Goal: Information Seeking & Learning: Find contact information

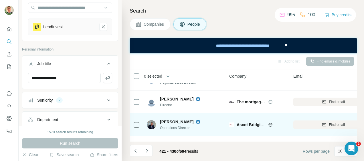
scroll to position [114, 0]
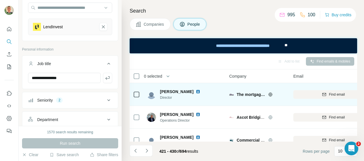
click at [269, 93] on icon at bounding box center [270, 94] width 5 height 5
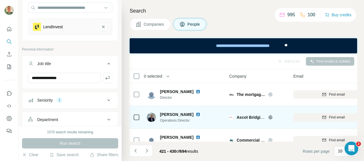
click at [270, 118] on icon at bounding box center [270, 117] width 5 height 5
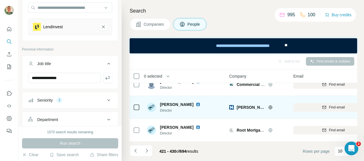
scroll to position [173, 0]
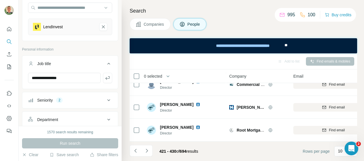
click at [147, 151] on icon "Navigate to next page" at bounding box center [147, 151] width 6 height 6
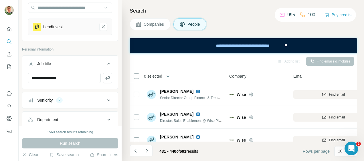
scroll to position [0, 0]
click at [147, 148] on icon "Navigate to next page" at bounding box center [147, 151] width 6 height 6
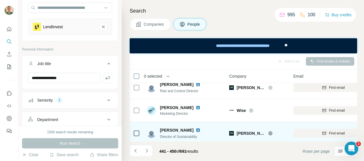
scroll to position [173, 0]
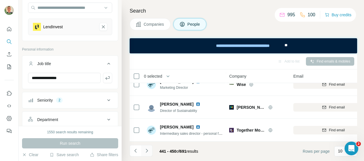
click at [146, 151] on icon "Navigate to next page" at bounding box center [147, 151] width 6 height 6
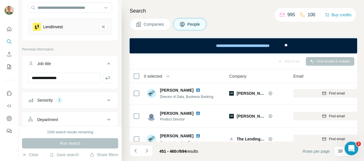
scroll to position [0, 0]
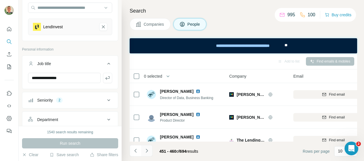
click at [146, 151] on icon "Navigate to next page" at bounding box center [147, 151] width 6 height 6
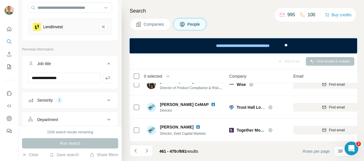
scroll to position [173, 0]
click at [145, 151] on icon "Navigate to next page" at bounding box center [147, 151] width 6 height 6
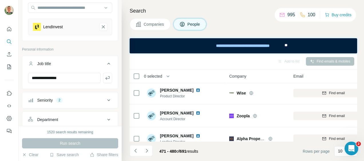
scroll to position [0, 0]
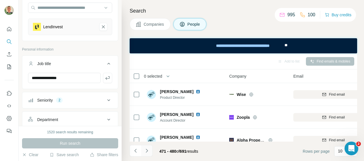
click at [146, 149] on icon "Navigate to next page" at bounding box center [147, 151] width 6 height 6
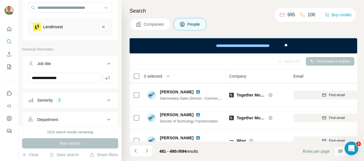
scroll to position [173, 0]
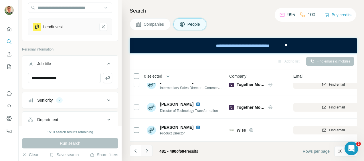
click at [148, 151] on icon "Navigate to next page" at bounding box center [147, 151] width 6 height 6
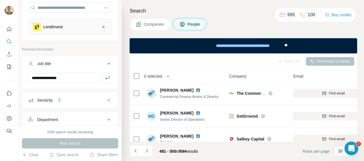
scroll to position [0, 0]
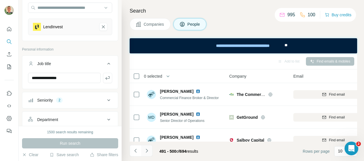
click at [148, 150] on icon "Navigate to next page" at bounding box center [147, 151] width 6 height 6
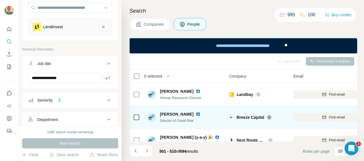
scroll to position [29, 0]
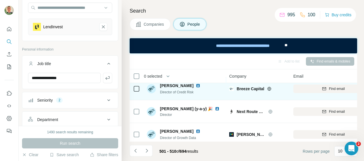
click at [268, 89] on icon at bounding box center [269, 89] width 5 height 5
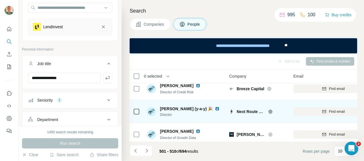
click at [269, 111] on icon at bounding box center [270, 111] width 5 height 5
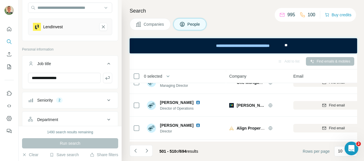
scroll to position [114, 0]
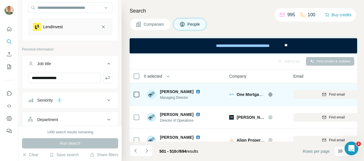
click at [271, 93] on icon at bounding box center [270, 94] width 5 height 5
click at [330, 94] on span "Find email" at bounding box center [336, 94] width 16 height 5
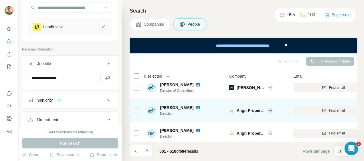
scroll to position [173, 0]
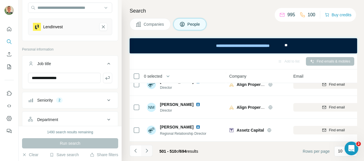
click at [146, 150] on icon "Navigate to next page" at bounding box center [146, 151] width 2 height 4
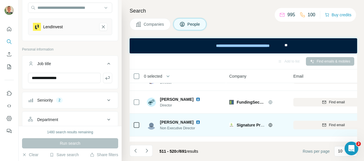
scroll to position [144, 0]
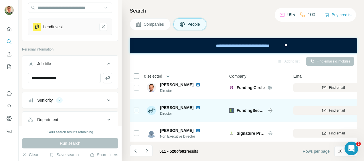
click at [270, 110] on icon at bounding box center [270, 110] width 5 height 5
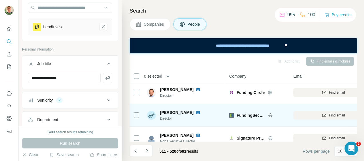
scroll to position [173, 0]
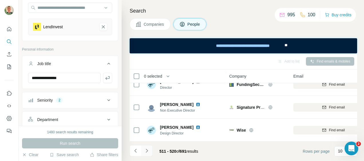
click at [147, 149] on icon "Navigate to next page" at bounding box center [147, 151] width 6 height 6
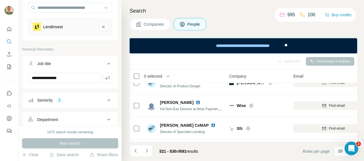
scroll to position [30, 0]
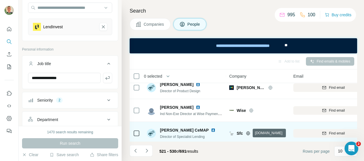
click at [248, 134] on icon at bounding box center [248, 133] width 5 height 5
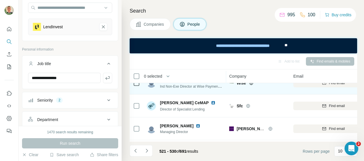
scroll to position [86, 0]
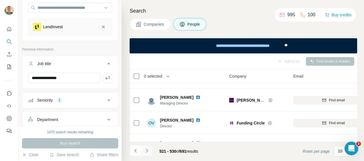
click at [145, 151] on icon "Navigate to next page" at bounding box center [147, 151] width 6 height 6
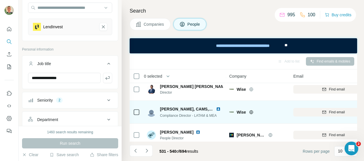
scroll to position [173, 0]
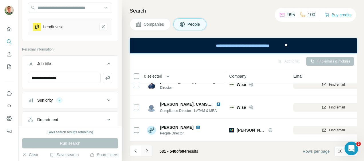
click at [145, 149] on icon "Navigate to next page" at bounding box center [147, 151] width 6 height 6
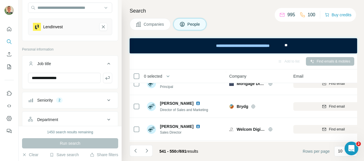
scroll to position [87, 0]
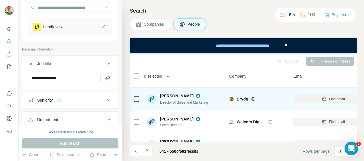
click at [253, 98] on icon at bounding box center [253, 99] width 5 height 5
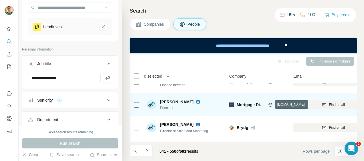
scroll to position [30, 0]
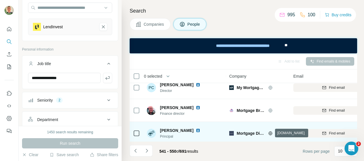
click at [270, 134] on icon at bounding box center [269, 133] width 1 height 4
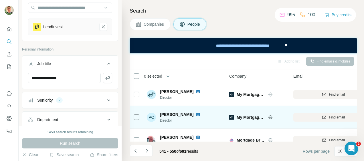
scroll to position [172, 0]
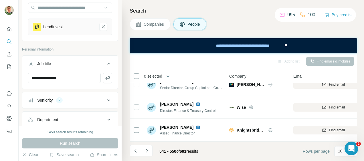
click at [146, 151] on icon "Navigate to next page" at bounding box center [147, 151] width 6 height 6
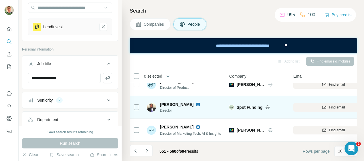
click at [267, 106] on icon at bounding box center [267, 107] width 1 height 4
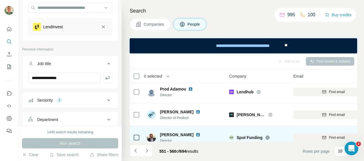
scroll to position [173, 0]
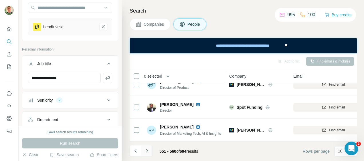
click at [147, 150] on icon "Navigate to next page" at bounding box center [146, 151] width 2 height 4
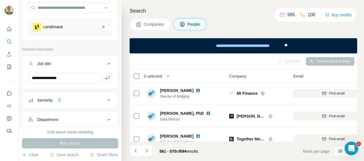
scroll to position [0, 0]
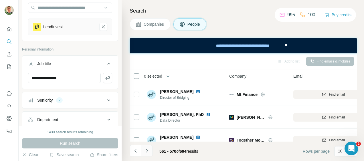
click at [147, 151] on icon "Navigate to next page" at bounding box center [146, 151] width 2 height 4
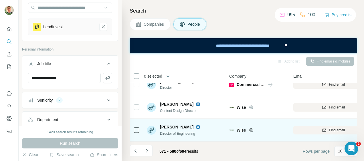
scroll to position [173, 0]
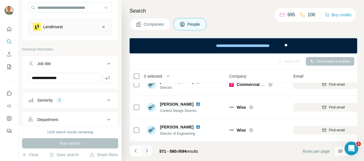
click at [145, 151] on icon "Navigate to next page" at bounding box center [147, 151] width 6 height 6
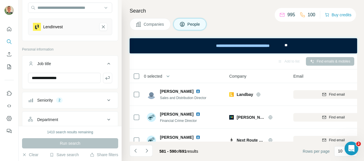
scroll to position [0, 0]
click at [147, 151] on icon "Navigate to next page" at bounding box center [147, 151] width 6 height 6
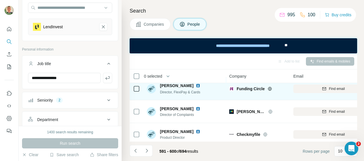
scroll to position [173, 0]
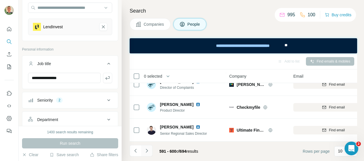
click at [147, 150] on icon "Navigate to next page" at bounding box center [147, 151] width 6 height 6
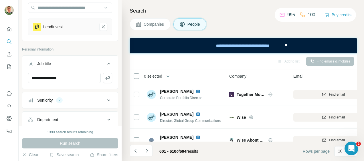
scroll to position [0, 0]
click at [149, 150] on icon "Navigate to next page" at bounding box center [147, 151] width 6 height 6
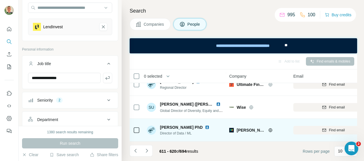
scroll to position [173, 0]
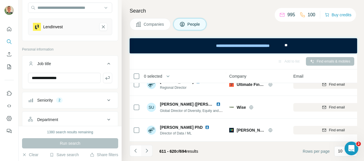
click at [147, 150] on icon "Navigate to next page" at bounding box center [146, 151] width 2 height 4
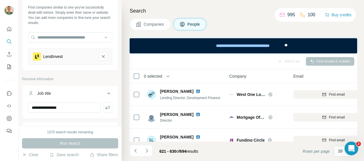
scroll to position [0, 0]
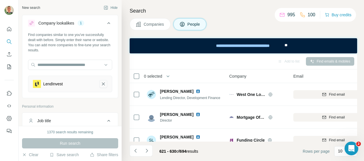
click at [101, 83] on icon "LendInvest-remove-button" at bounding box center [103, 84] width 5 height 6
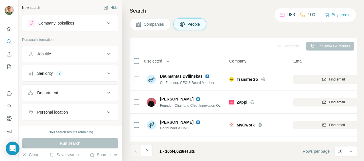
click at [85, 23] on div "Company lookalikes" at bounding box center [66, 23] width 77 height 7
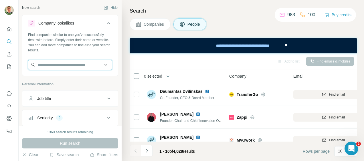
click at [75, 66] on input "text" at bounding box center [70, 65] width 84 height 10
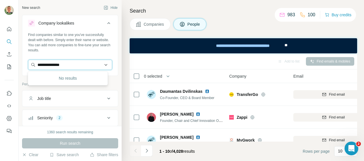
drag, startPoint x: 69, startPoint y: 65, endPoint x: 58, endPoint y: 63, distance: 11.6
click at [58, 63] on input "**********" at bounding box center [70, 65] width 84 height 10
click at [71, 65] on input "**********" at bounding box center [70, 65] width 84 height 10
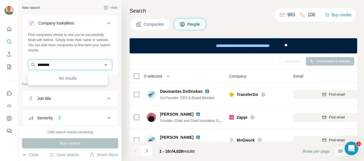
type input "********"
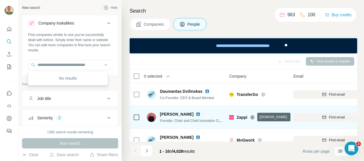
click at [252, 116] on icon at bounding box center [252, 117] width 5 height 5
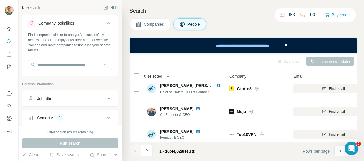
scroll to position [86, 0]
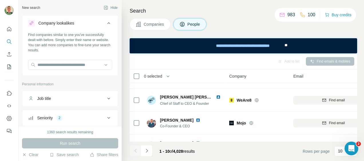
click at [105, 99] on icon at bounding box center [108, 98] width 7 height 7
click at [105, 98] on icon at bounding box center [108, 98] width 7 height 7
click at [77, 65] on input "text" at bounding box center [70, 65] width 84 height 10
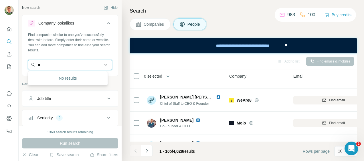
type input "*"
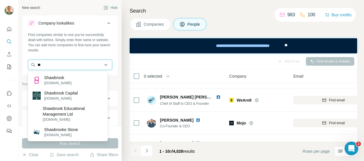
type input "*"
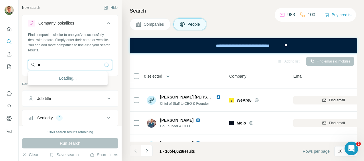
type input "*"
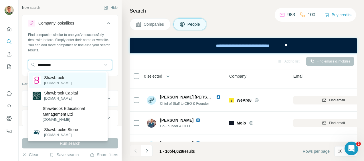
type input "*********"
click at [82, 81] on div "Shawbrook [DOMAIN_NAME]" at bounding box center [67, 80] width 77 height 15
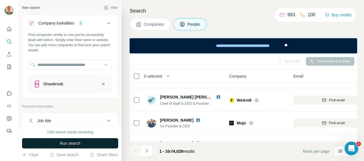
click at [77, 145] on span "Run search" at bounding box center [70, 144] width 21 height 6
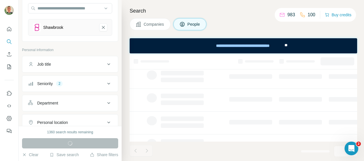
scroll to position [57, 0]
click at [105, 64] on icon at bounding box center [108, 63] width 7 height 7
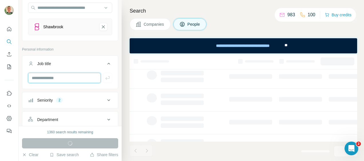
click at [75, 77] on input "text" at bounding box center [64, 78] width 73 height 10
type input "**********"
click at [73, 143] on div "Run search" at bounding box center [70, 143] width 96 height 10
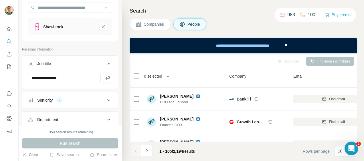
scroll to position [30, 0]
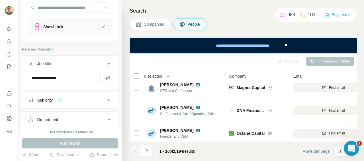
click at [343, 148] on div "Open Intercom Messenger" at bounding box center [350, 147] width 19 height 19
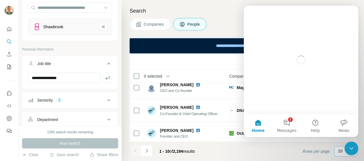
scroll to position [0, 0]
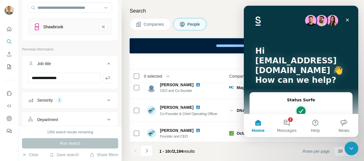
click at [310, 154] on span "Rows per page" at bounding box center [315, 152] width 27 height 6
drag, startPoint x: 324, startPoint y: 149, endPoint x: 326, endPoint y: 150, distance: 2.9
click at [324, 149] on span "Rows per page" at bounding box center [315, 152] width 27 height 6
click at [341, 153] on p "10" at bounding box center [340, 151] width 5 height 6
click at [347, 18] on icon "Close" at bounding box center [347, 20] width 5 height 5
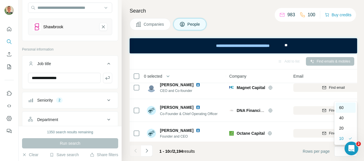
click at [341, 106] on p "60" at bounding box center [341, 108] width 5 height 6
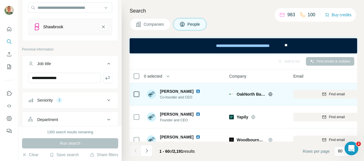
scroll to position [257, 0]
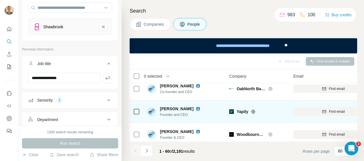
click at [254, 111] on icon at bounding box center [252, 112] width 1 height 4
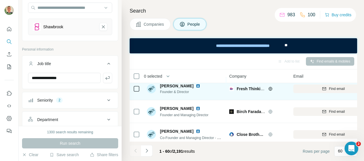
scroll to position [515, 0]
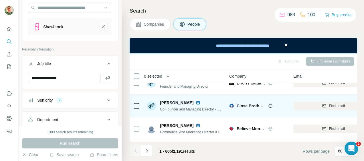
click at [270, 105] on icon at bounding box center [270, 106] width 5 height 5
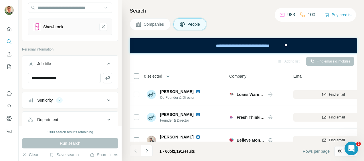
scroll to position [543, 0]
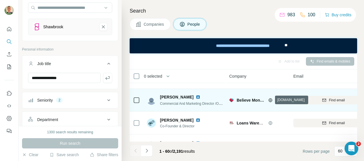
click at [270, 99] on icon at bounding box center [270, 100] width 5 height 5
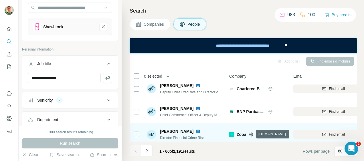
scroll to position [743, 0]
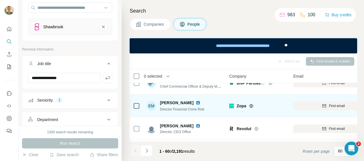
click at [251, 107] on icon at bounding box center [251, 106] width 5 height 5
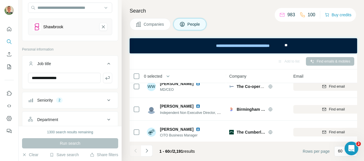
scroll to position [886, 0]
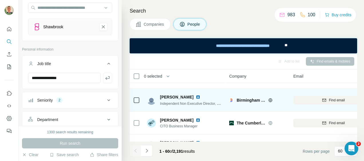
click at [269, 99] on icon at bounding box center [270, 100] width 4 height 4
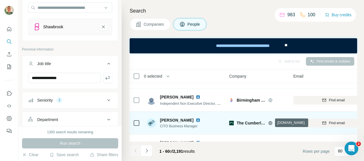
click at [271, 123] on icon at bounding box center [270, 123] width 5 height 5
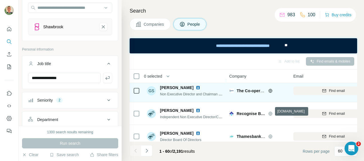
scroll to position [1086, 0]
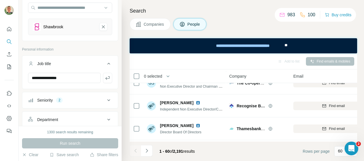
click at [63, 145] on div "Run search" at bounding box center [70, 143] width 96 height 10
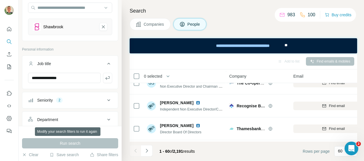
click at [63, 143] on div "Run search" at bounding box center [70, 143] width 96 height 10
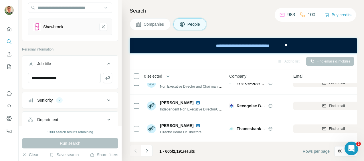
click at [70, 99] on div "Seniority 2" at bounding box center [66, 100] width 77 height 6
click at [69, 86] on div "**********" at bounding box center [69, 80] width 95 height 15
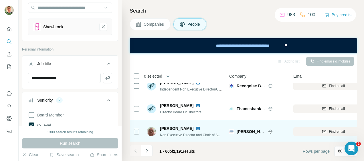
scroll to position [1115, 0]
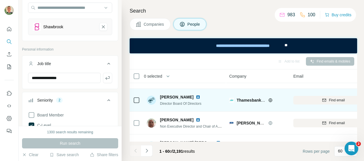
click at [268, 99] on icon at bounding box center [270, 100] width 4 height 4
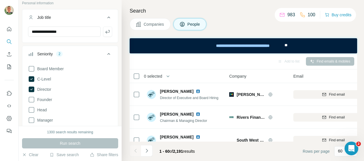
scroll to position [114, 0]
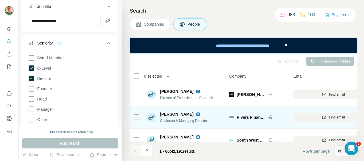
click at [269, 117] on icon at bounding box center [269, 117] width 1 height 4
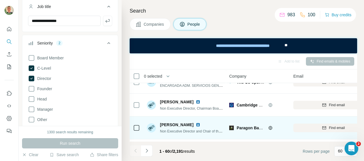
scroll to position [1173, 0]
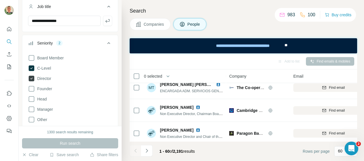
click at [31, 77] on icon at bounding box center [32, 79] width 6 height 6
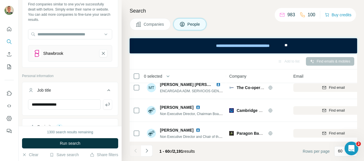
scroll to position [29, 0]
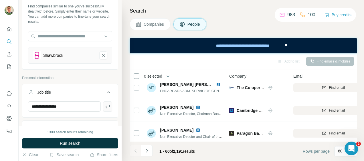
click at [105, 106] on icon "button" at bounding box center [107, 106] width 4 height 3
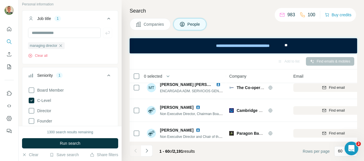
scroll to position [114, 0]
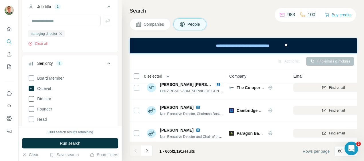
click at [31, 99] on icon at bounding box center [31, 98] width 7 height 7
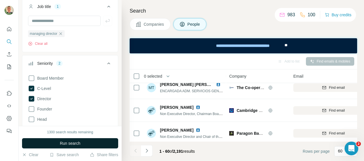
click at [72, 142] on span "Run search" at bounding box center [70, 144] width 21 height 6
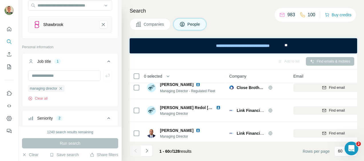
scroll to position [57, 0]
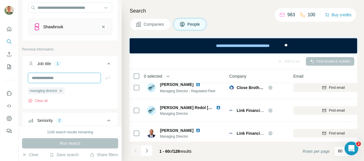
click at [74, 75] on input "text" at bounding box center [64, 78] width 73 height 10
type input "**********"
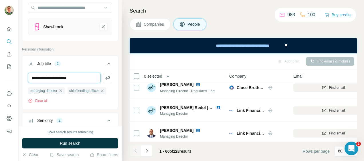
type input "**********"
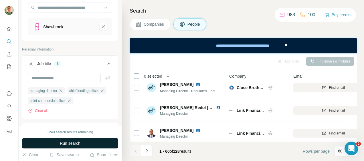
click at [67, 143] on span "Run search" at bounding box center [70, 144] width 21 height 6
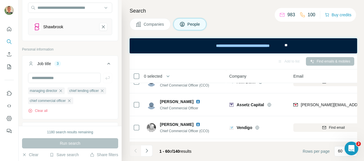
scroll to position [1059, 0]
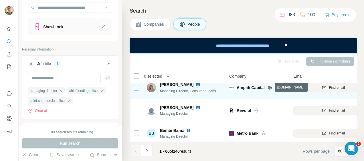
click at [269, 87] on icon at bounding box center [269, 88] width 1 height 4
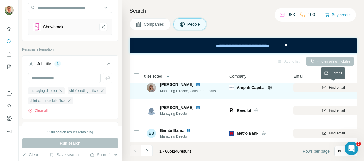
click at [333, 86] on span "Find email" at bounding box center [336, 87] width 16 height 5
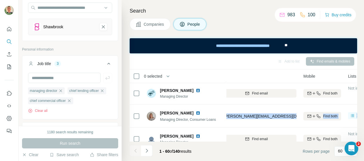
scroll to position [1030, 309]
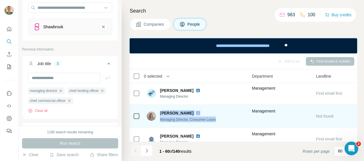
drag, startPoint x: 301, startPoint y: 116, endPoint x: 162, endPoint y: 109, distance: 138.8
click at [0, 0] on tr "[PERSON_NAME] Managing Director, Consumer Loans Amplifi Capital [PERSON_NAME][E…" at bounding box center [0, 0] width 0 height 0
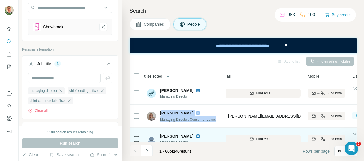
scroll to position [1030, 73]
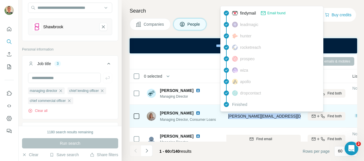
drag, startPoint x: 292, startPoint y: 117, endPoint x: 228, endPoint y: 115, distance: 63.8
click at [228, 115] on span "[PERSON_NAME][EMAIL_ADDRESS][DOMAIN_NAME]" at bounding box center [278, 116] width 101 height 5
copy span "[PERSON_NAME][EMAIL_ADDRESS][DOMAIN_NAME]"
click at [224, 119] on td "[PERSON_NAME] Managing Director, Consumer Loans" at bounding box center [184, 116] width 83 height 23
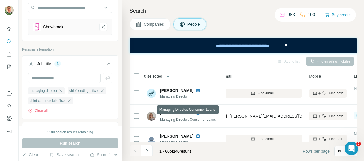
drag, startPoint x: 206, startPoint y: 117, endPoint x: 180, endPoint y: 80, distance: 45.6
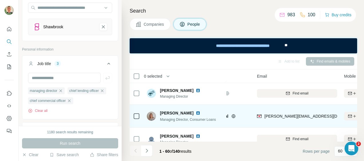
scroll to position [1030, 0]
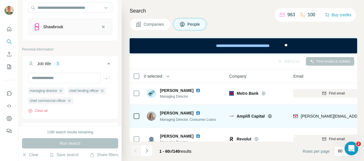
drag, startPoint x: 181, startPoint y: 107, endPoint x: 149, endPoint y: 106, distance: 32.0
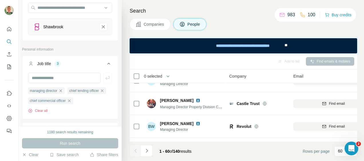
scroll to position [1116, 0]
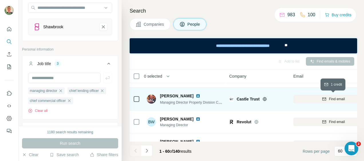
click at [334, 98] on span "Find email" at bounding box center [336, 99] width 16 height 5
click at [266, 99] on icon at bounding box center [264, 99] width 5 height 5
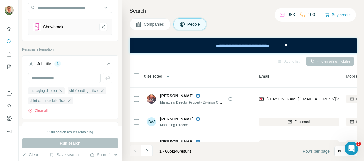
scroll to position [1116, 51]
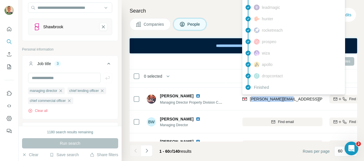
drag, startPoint x: 251, startPoint y: 99, endPoint x: 284, endPoint y: 100, distance: 33.5
click at [284, 100] on span "[PERSON_NAME][EMAIL_ADDRESS][PERSON_NAME][DOMAIN_NAME]" at bounding box center [317, 99] width 134 height 5
drag, startPoint x: 284, startPoint y: 100, endPoint x: 309, endPoint y: 101, distance: 25.2
click at [309, 101] on div "[PERSON_NAME][EMAIL_ADDRESS][PERSON_NAME][DOMAIN_NAME]" at bounding box center [282, 99] width 80 height 16
copy span "[PERSON_NAME][EMAIL_ADDRESS][PERSON_NAME][DOMAIN_NAME]"
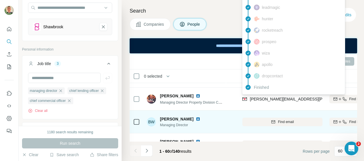
click at [222, 116] on div "BW [PERSON_NAME] Managing Director" at bounding box center [185, 122] width 76 height 16
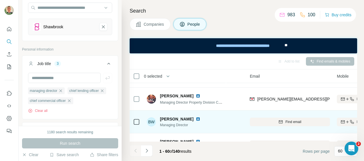
scroll to position [1116, 20]
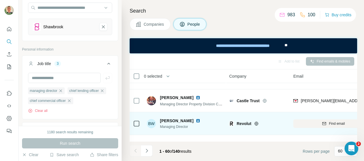
drag, startPoint x: 190, startPoint y: 117, endPoint x: 134, endPoint y: 114, distance: 55.8
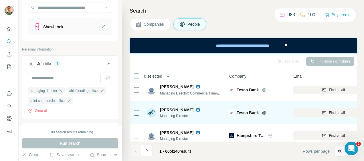
scroll to position [1199, 0]
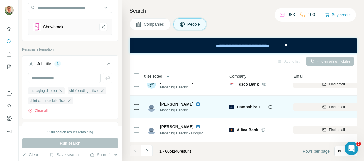
click at [269, 106] on icon at bounding box center [270, 107] width 5 height 5
click at [331, 107] on span "Find email" at bounding box center [336, 107] width 16 height 5
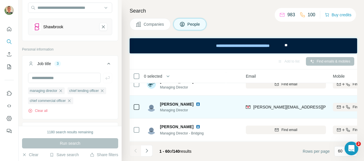
scroll to position [1199, 53]
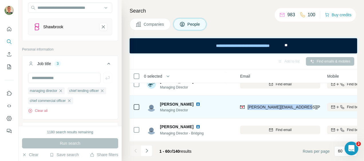
drag, startPoint x: 248, startPoint y: 107, endPoint x: 306, endPoint y: 109, distance: 58.3
click at [306, 109] on div "[PERSON_NAME][EMAIL_ADDRESS][PERSON_NAME][DOMAIN_NAME]" at bounding box center [280, 107] width 80 height 16
copy span "[PERSON_NAME][EMAIL_ADDRESS][PERSON_NAME][DOMAIN_NAME]"
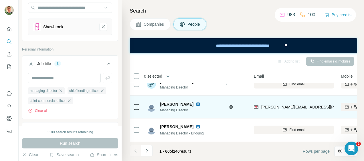
scroll to position [1199, 3]
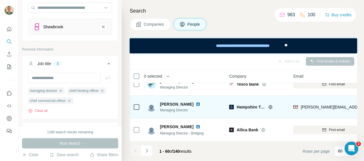
drag, startPoint x: 208, startPoint y: 118, endPoint x: 164, endPoint y: 115, distance: 43.6
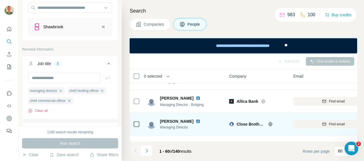
scroll to position [1257, 0]
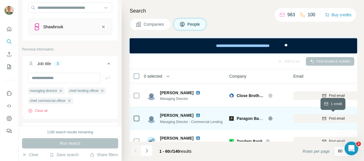
click at [333, 118] on span "Find email" at bounding box center [336, 118] width 16 height 5
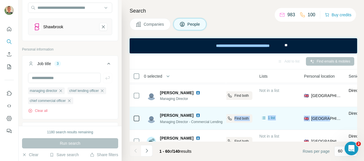
scroll to position [1257, 171]
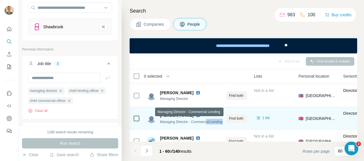
drag, startPoint x: 301, startPoint y: 119, endPoint x: 211, endPoint y: 122, distance: 89.8
click at [0, 0] on tr "[PERSON_NAME] Managing Director - Commercial Lending Paragon Banking Group PLC …" at bounding box center [0, 0] width 0 height 0
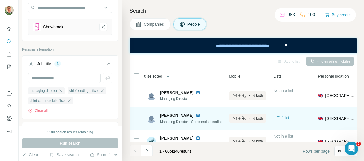
drag, startPoint x: 211, startPoint y: 122, endPoint x: 228, endPoint y: 122, distance: 17.2
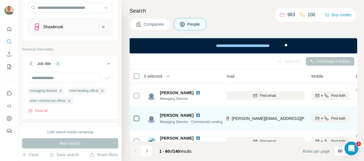
scroll to position [1257, 65]
drag, startPoint x: 241, startPoint y: 123, endPoint x: 238, endPoint y: 123, distance: 3.7
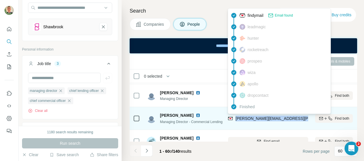
drag, startPoint x: 236, startPoint y: 118, endPoint x: 306, endPoint y: 121, distance: 69.8
click at [306, 121] on div "[PERSON_NAME][EMAIL_ADDRESS][PERSON_NAME][DOMAIN_NAME]" at bounding box center [296, 119] width 137 height 7
copy span "[PERSON_NAME][EMAIL_ADDRESS][PERSON_NAME][DOMAIN_NAME]"
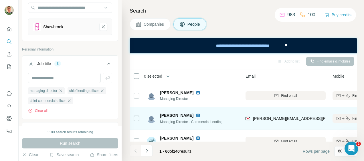
scroll to position [1257, 0]
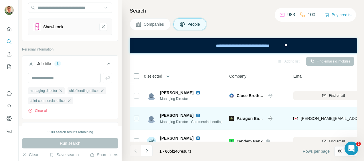
drag, startPoint x: 201, startPoint y: 130, endPoint x: 146, endPoint y: 128, distance: 54.3
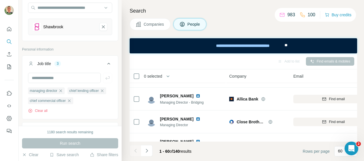
scroll to position [1316, 0]
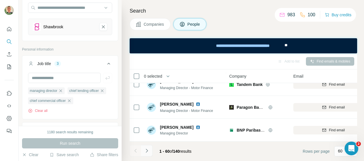
click at [146, 149] on icon "Navigate to next page" at bounding box center [146, 151] width 2 height 4
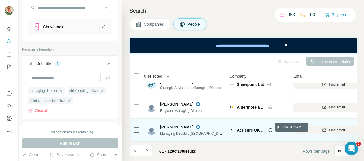
click at [269, 128] on icon at bounding box center [270, 130] width 4 height 4
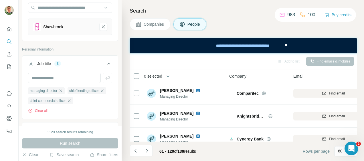
scroll to position [1173, 0]
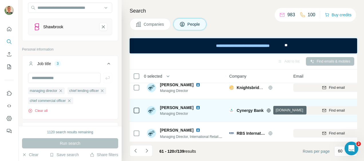
click at [269, 110] on icon at bounding box center [268, 110] width 5 height 5
click at [196, 107] on img at bounding box center [198, 107] width 5 height 5
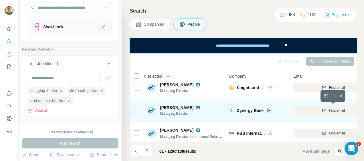
click at [336, 107] on button "Find email" at bounding box center [333, 110] width 80 height 9
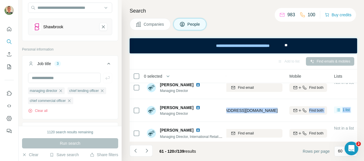
scroll to position [1173, 200]
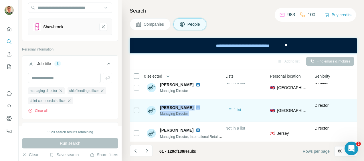
drag, startPoint x: 300, startPoint y: 110, endPoint x: 158, endPoint y: 110, distance: 142.1
click at [0, 0] on tr "[PERSON_NAME] Managing Director Cynergy Bank [EMAIL_ADDRESS][DOMAIN_NAME] Find …" at bounding box center [0, 0] width 0 height 0
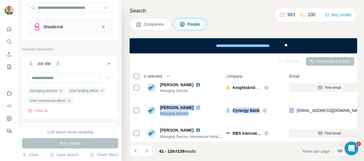
scroll to position [1173, 3]
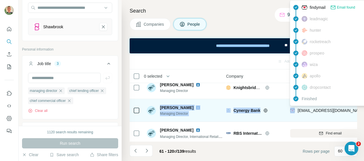
click at [296, 110] on div "[EMAIL_ADDRESS][DOMAIN_NAME]" at bounding box center [327, 111] width 75 height 6
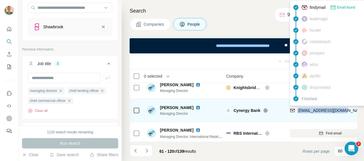
drag, startPoint x: 298, startPoint y: 111, endPoint x: 343, endPoint y: 113, distance: 45.2
click at [343, 113] on div "[EMAIL_ADDRESS][DOMAIN_NAME]" at bounding box center [327, 111] width 75 height 7
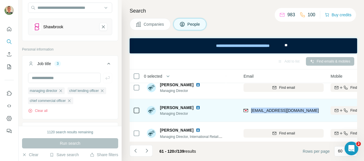
scroll to position [1173, 55]
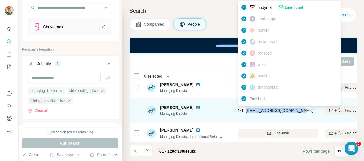
click at [298, 112] on span "[EMAIL_ADDRESS][DOMAIN_NAME]" at bounding box center [279, 110] width 68 height 5
copy span "[EMAIL_ADDRESS][DOMAIN_NAME]"
click at [215, 113] on div "[PERSON_NAME] Managing Director" at bounding box center [185, 111] width 76 height 16
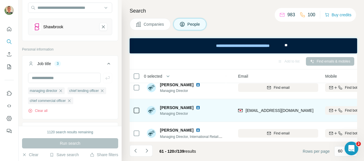
scroll to position [1173, 41]
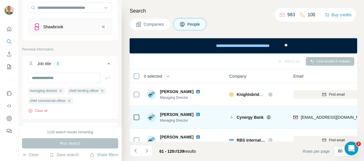
drag, startPoint x: 202, startPoint y: 108, endPoint x: 177, endPoint y: 111, distance: 25.0
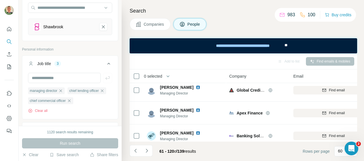
scroll to position [887, 0]
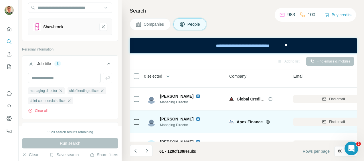
click at [268, 121] on icon at bounding box center [267, 122] width 5 height 5
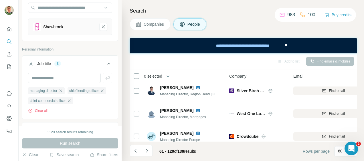
scroll to position [773, 0]
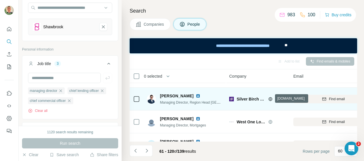
click at [269, 99] on icon at bounding box center [270, 99] width 5 height 5
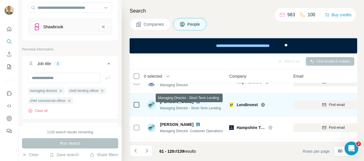
scroll to position [601, 0]
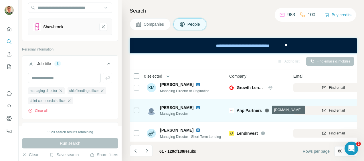
click at [267, 110] on icon at bounding box center [266, 110] width 5 height 5
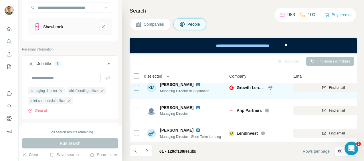
click at [270, 87] on icon at bounding box center [269, 88] width 1 height 4
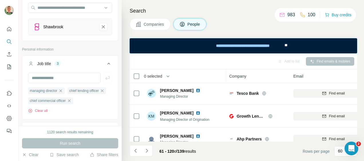
scroll to position [544, 0]
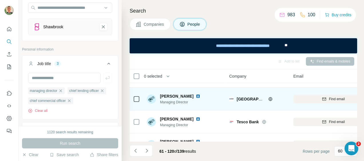
click at [270, 98] on icon at bounding box center [270, 99] width 5 height 5
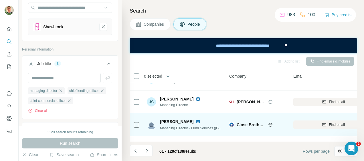
scroll to position [373, 0]
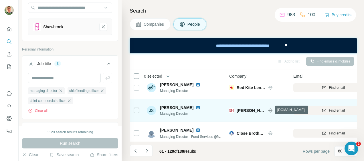
click at [270, 109] on icon at bounding box center [270, 111] width 4 height 4
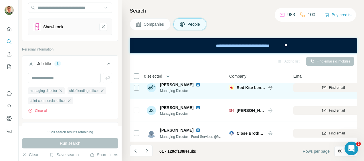
click at [269, 87] on icon at bounding box center [270, 87] width 4 height 0
click at [344, 88] on span "Find email" at bounding box center [336, 87] width 16 height 5
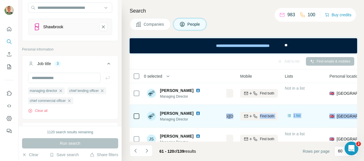
scroll to position [344, 165]
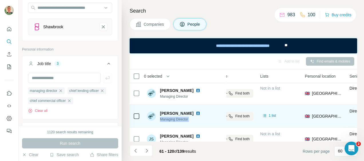
drag, startPoint x: 300, startPoint y: 115, endPoint x: 204, endPoint y: 115, distance: 96.3
click at [0, 0] on tr "[PERSON_NAME] Managing Director Red Kite Lending [PERSON_NAME][EMAIL_ADDRESS][D…" at bounding box center [0, 0] width 0 height 0
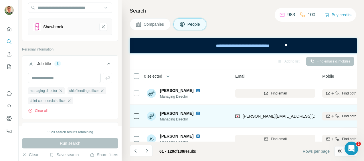
scroll to position [344, 37]
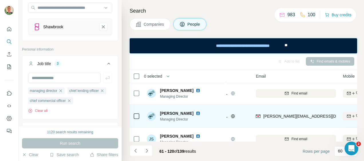
drag, startPoint x: 204, startPoint y: 115, endPoint x: 242, endPoint y: 121, distance: 39.0
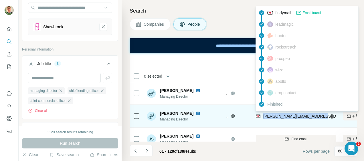
drag, startPoint x: 263, startPoint y: 115, endPoint x: 314, endPoint y: 117, distance: 51.5
click at [314, 117] on span "[PERSON_NAME][EMAIL_ADDRESS][DOMAIN_NAME]" at bounding box center [313, 116] width 101 height 5
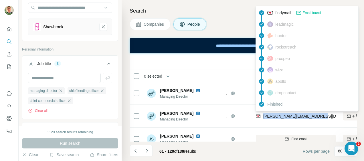
copy span "[PERSON_NAME][EMAIL_ADDRESS][DOMAIN_NAME]"
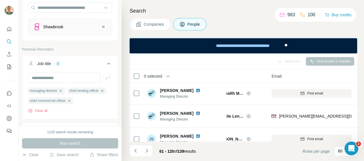
scroll to position [344, 0]
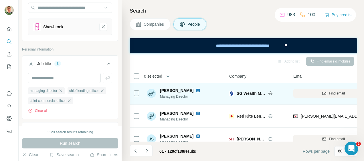
drag, startPoint x: 155, startPoint y: 99, endPoint x: 165, endPoint y: 101, distance: 10.3
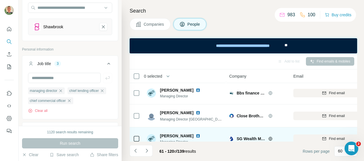
scroll to position [287, 0]
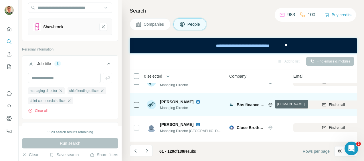
click at [270, 103] on icon at bounding box center [269, 105] width 1 height 4
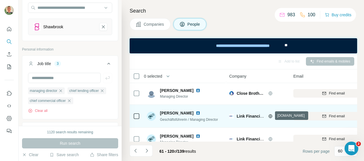
scroll to position [258, 0]
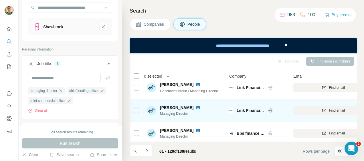
click at [270, 110] on icon at bounding box center [270, 110] width 4 height 0
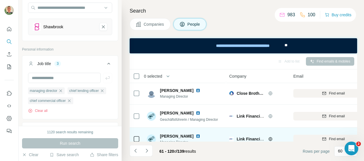
scroll to position [201, 0]
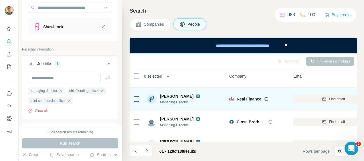
click at [267, 98] on icon at bounding box center [266, 99] width 5 height 5
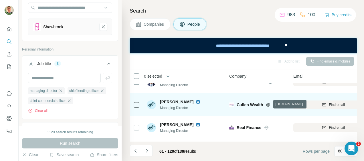
click at [268, 105] on icon at bounding box center [268, 105] width 4 height 0
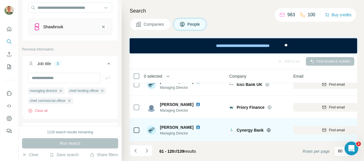
scroll to position [1, 0]
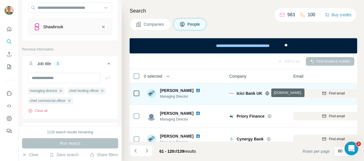
click at [266, 92] on icon at bounding box center [266, 93] width 1 height 4
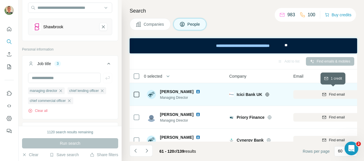
scroll to position [0, 0]
click at [332, 94] on span "Find email" at bounding box center [336, 94] width 16 height 5
drag, startPoint x: 236, startPoint y: 94, endPoint x: 261, endPoint y: 94, distance: 24.6
click at [261, 94] on div "Icici Bank UK" at bounding box center [257, 95] width 57 height 6
copy span "Icici Bank UK"
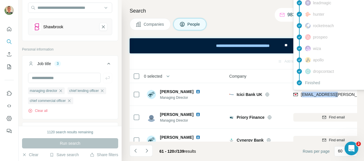
drag, startPoint x: 302, startPoint y: 94, endPoint x: 332, endPoint y: 96, distance: 30.1
click at [332, 94] on span "[EMAIL_ADDRESS][PERSON_NAME][DOMAIN_NAME]" at bounding box center [350, 94] width 101 height 5
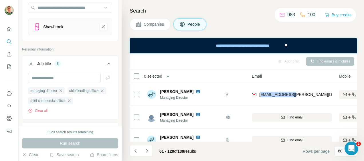
scroll to position [0, 42]
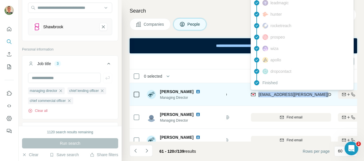
drag, startPoint x: 258, startPoint y: 94, endPoint x: 316, endPoint y: 99, distance: 58.2
click at [316, 97] on div "[EMAIL_ADDRESS][PERSON_NAME][DOMAIN_NAME]" at bounding box center [302, 95] width 103 height 7
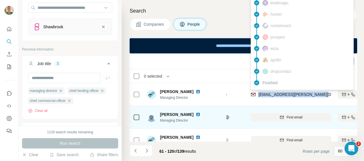
copy span "[EMAIL_ADDRESS][PERSON_NAME][DOMAIN_NAME]"
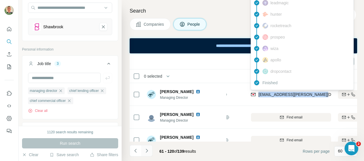
click at [146, 151] on icon "Navigate to next page" at bounding box center [147, 151] width 6 height 6
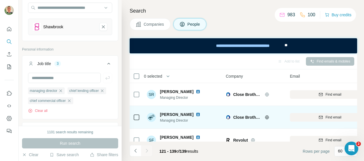
scroll to position [0, 0]
drag, startPoint x: 245, startPoint y: 111, endPoint x: 208, endPoint y: 110, distance: 37.2
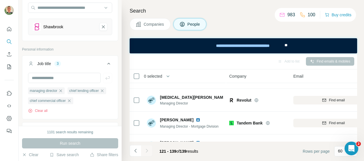
scroll to position [114, 0]
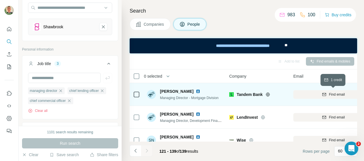
click at [337, 94] on span "Find email" at bounding box center [336, 94] width 16 height 5
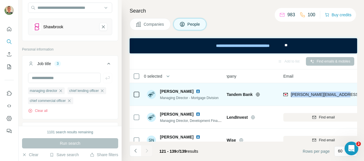
scroll to position [114, 11]
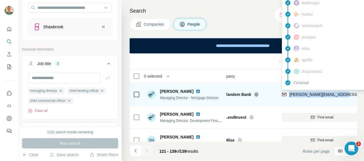
drag, startPoint x: 301, startPoint y: 95, endPoint x: 340, endPoint y: 97, distance: 38.6
click at [340, 97] on div "[PERSON_NAME][EMAIL_ADDRESS][PERSON_NAME][DOMAIN_NAME]" at bounding box center [356, 95] width 134 height 6
copy span "[PERSON_NAME][EMAIL_ADDRESS][PERSON_NAME][DOMAIN_NAME]"
click at [255, 93] on icon at bounding box center [256, 94] width 5 height 5
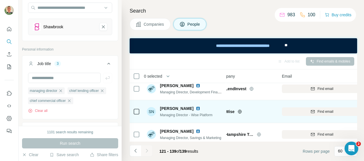
scroll to position [143, 9]
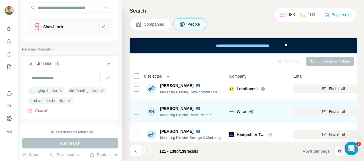
drag, startPoint x: 204, startPoint y: 112, endPoint x: 183, endPoint y: 112, distance: 21.4
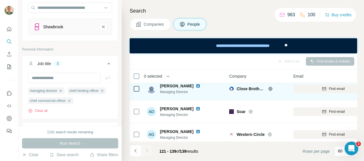
scroll to position [378, 0]
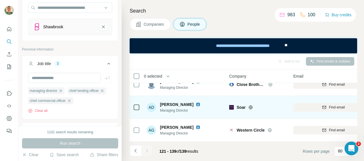
click at [250, 105] on icon at bounding box center [250, 107] width 5 height 5
click at [333, 105] on span "Find email" at bounding box center [336, 107] width 16 height 5
drag, startPoint x: 300, startPoint y: 104, endPoint x: 349, endPoint y: 107, distance: 48.4
click at [349, 107] on div "[PERSON_NAME][EMAIL_ADDRESS][PERSON_NAME][DOMAIN_NAME]" at bounding box center [333, 107] width 80 height 16
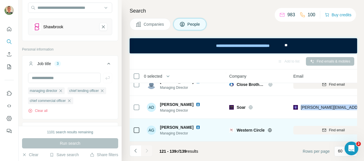
copy span "[PERSON_NAME][EMAIL_ADDRESS][PERSON_NAME][DOMAIN_NAME]"
click at [269, 128] on icon at bounding box center [269, 130] width 5 height 5
